Goal: Task Accomplishment & Management: Manage account settings

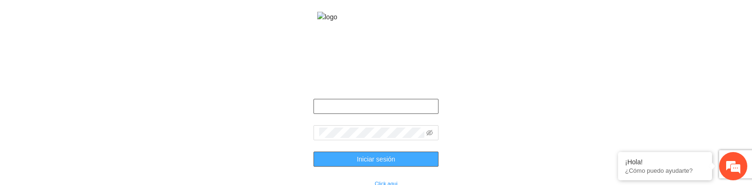
type input "**********"
click at [374, 164] on span "Iniciar sesión" at bounding box center [376, 159] width 39 height 10
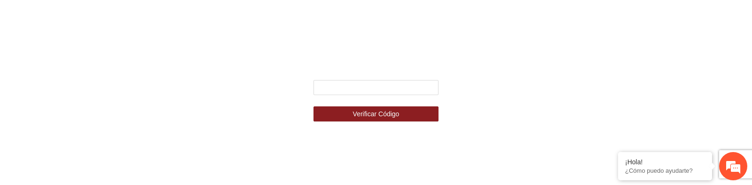
click at [199, 130] on div "Ingresa el código de seguridad que mandamos al celular +********5517 Verificar …" at bounding box center [376, 92] width 752 height 185
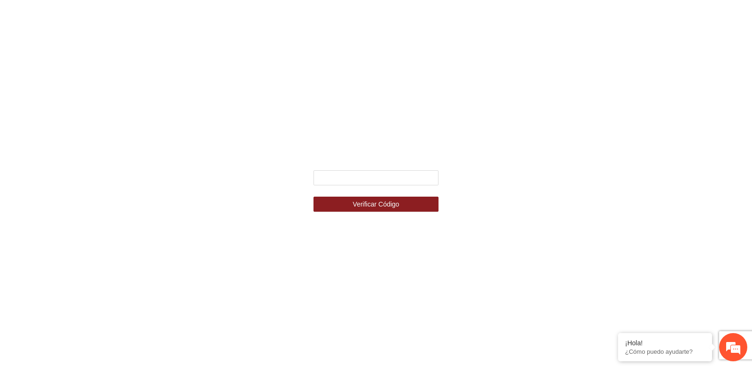
click at [300, 126] on div "Ingresa el código de seguridad que mandamos al celular +********5517 Verificar …" at bounding box center [376, 183] width 752 height 366
click at [345, 182] on input "text" at bounding box center [377, 177] width 126 height 15
type input "******"
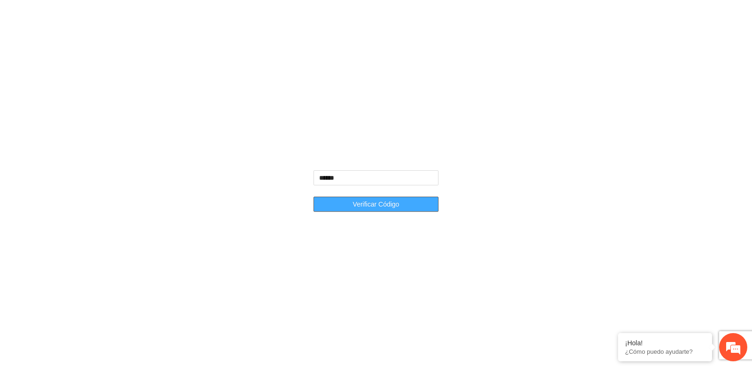
click at [379, 184] on span "Verificar Código" at bounding box center [376, 204] width 47 height 10
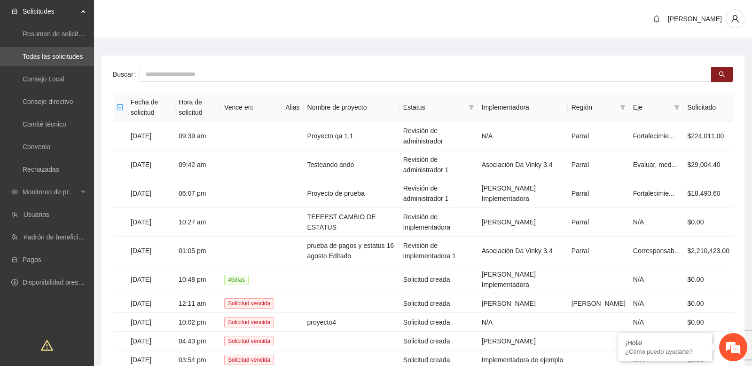
click at [309, 44] on main "Buscar Fecha de solicitud Hora de solicitud Vence en: Alias Nombre de proyecto …" at bounding box center [423, 227] width 658 height 377
click at [78, 184] on span "Monitoreo de proyectos" at bounding box center [50, 191] width 55 height 19
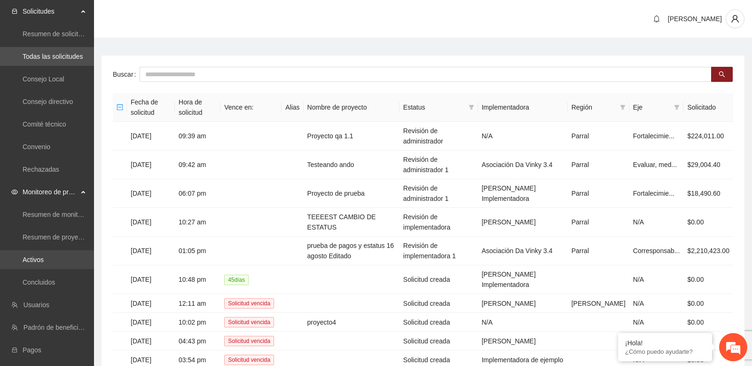
click at [44, 184] on link "Activos" at bounding box center [33, 260] width 21 height 8
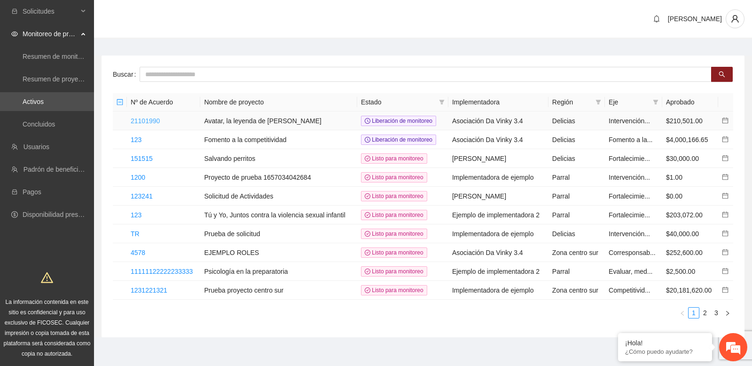
click at [152, 121] on link "21101990" at bounding box center [145, 121] width 29 height 8
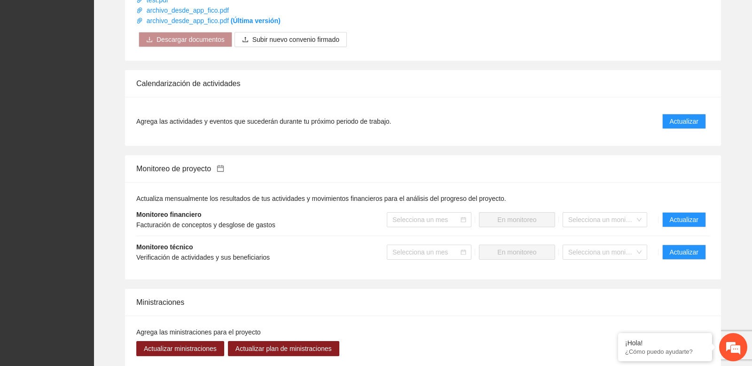
scroll to position [567, 0]
click at [665, 184] on button "Actualizar" at bounding box center [684, 251] width 44 height 15
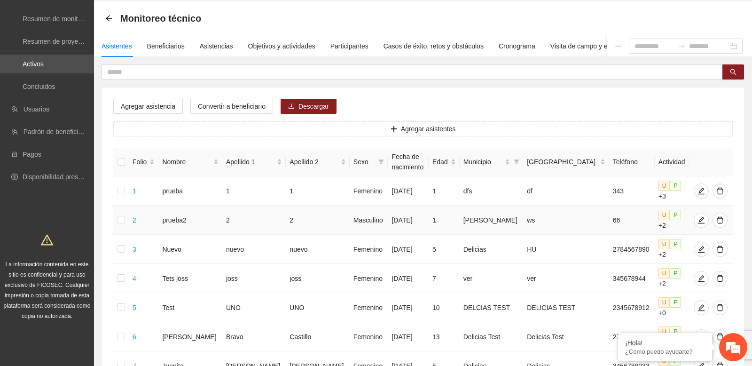
scroll to position [25, 0]
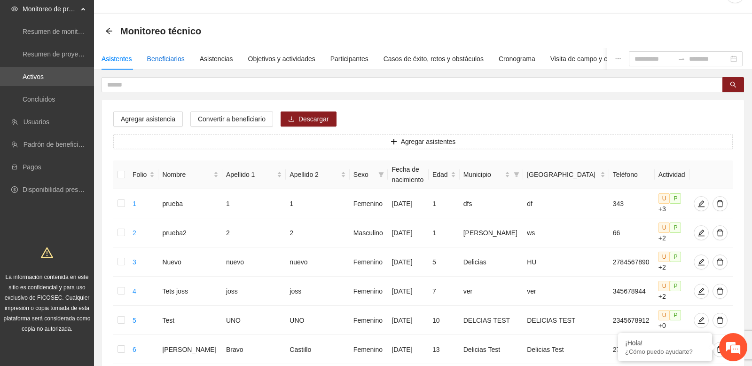
click at [168, 59] on div "Beneficiarios" at bounding box center [166, 59] width 38 height 10
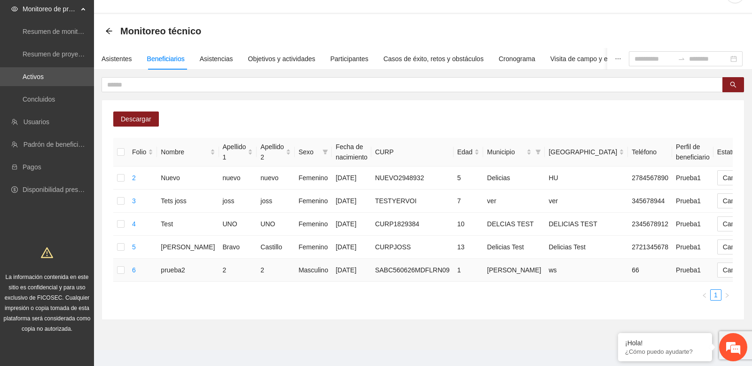
scroll to position [0, 70]
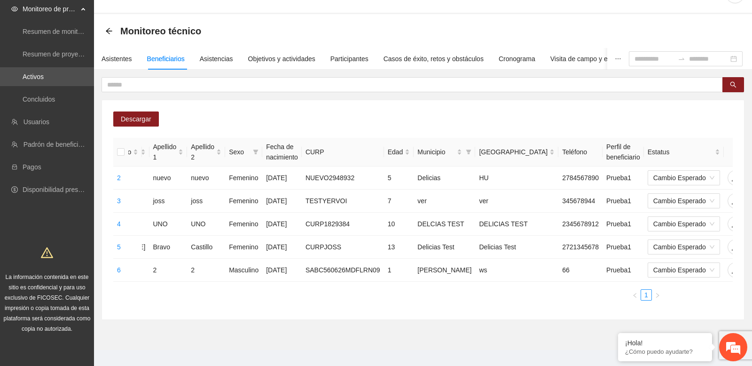
click at [229, 111] on div "Descargar Folio Nombre Apellido 1 Apellido 2 Sexo Fecha de nacimiento CURP Edad…" at bounding box center [423, 209] width 642 height 219
click at [751, 184] on icon "delete" at bounding box center [754, 270] width 7 height 7
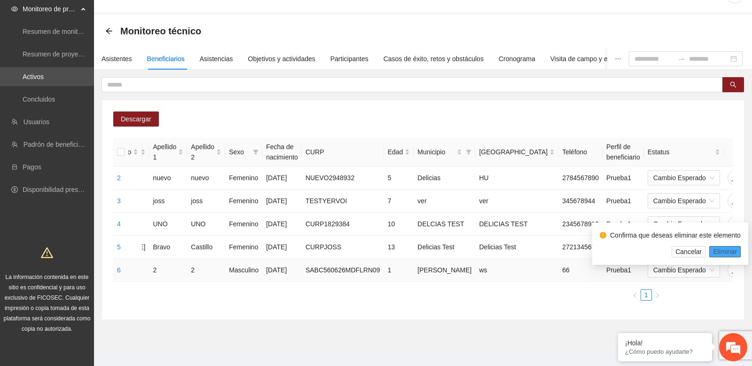
click at [726, 184] on span "Eliminar" at bounding box center [725, 251] width 24 height 10
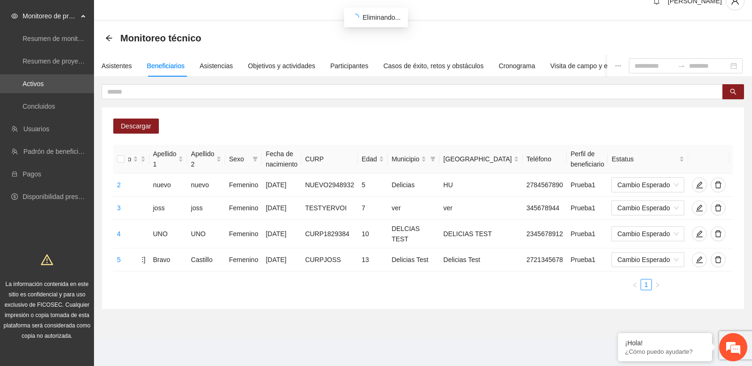
scroll to position [0, 43]
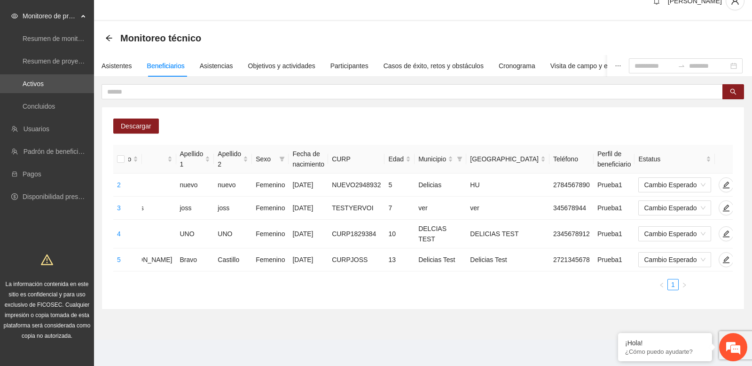
click at [252, 107] on div "Descargar Folio Nombre Apellido 1 Apellido 2 Sexo Fecha de nacimiento CURP Edad…" at bounding box center [423, 208] width 642 height 202
